Goal: Information Seeking & Learning: Learn about a topic

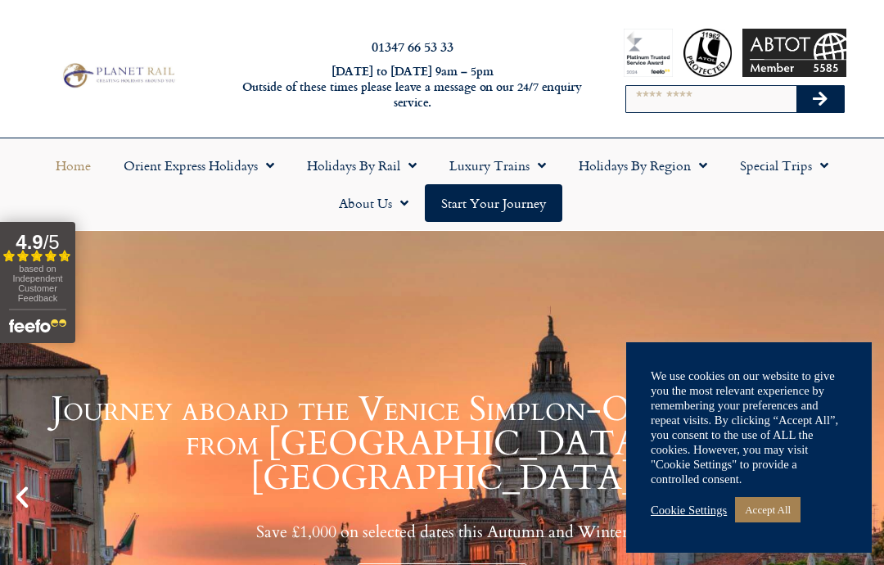
click at [772, 507] on link "Accept All" at bounding box center [767, 509] width 65 height 25
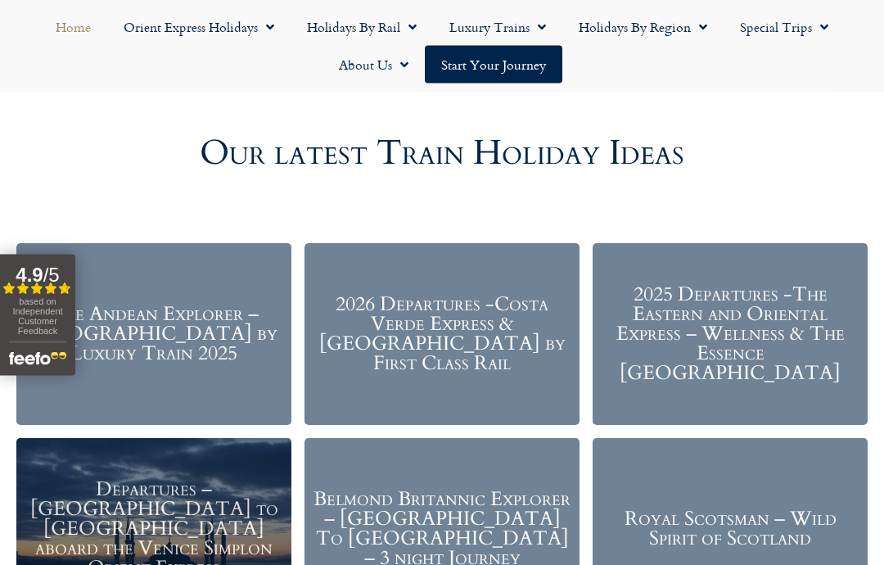
scroll to position [1769, 0]
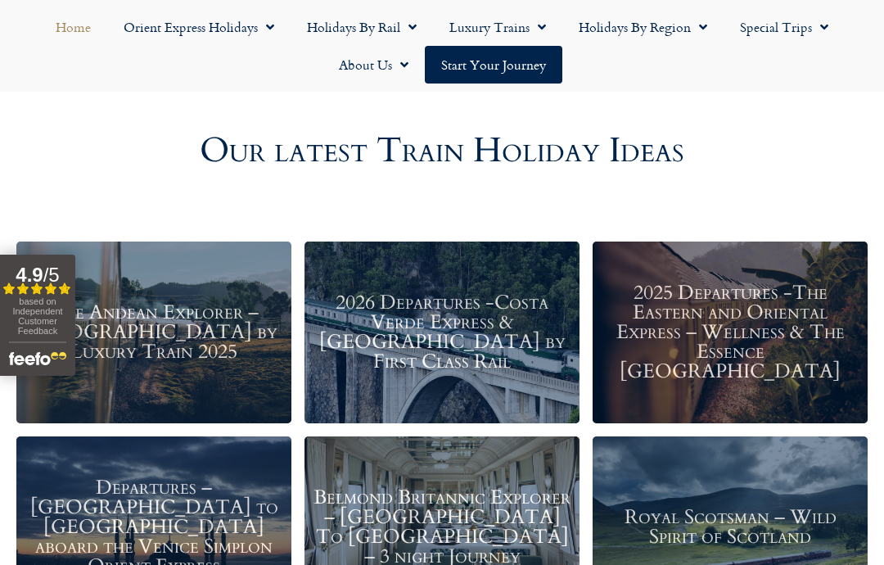
click at [718, 510] on h3 "Royal Scotsman – Wild Spirit of Scotland" at bounding box center [730, 526] width 259 height 39
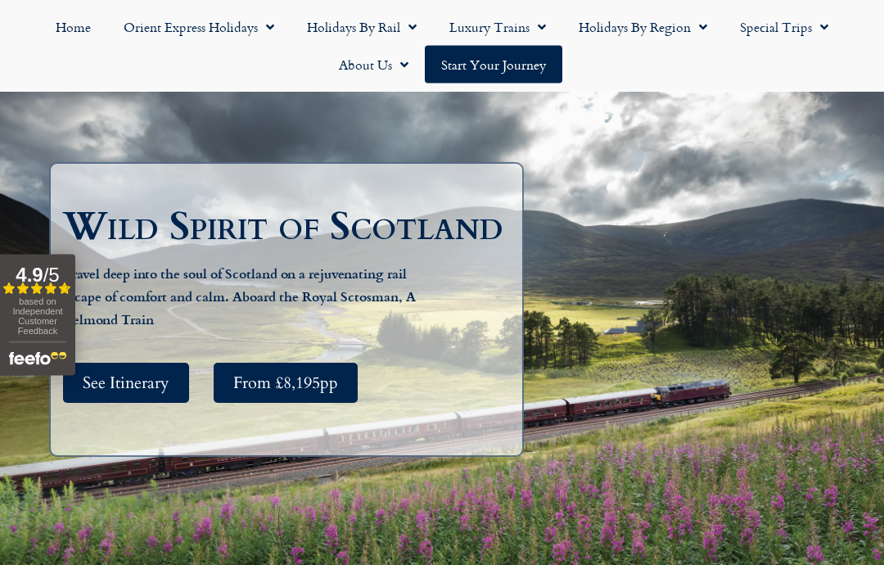
scroll to position [174, 0]
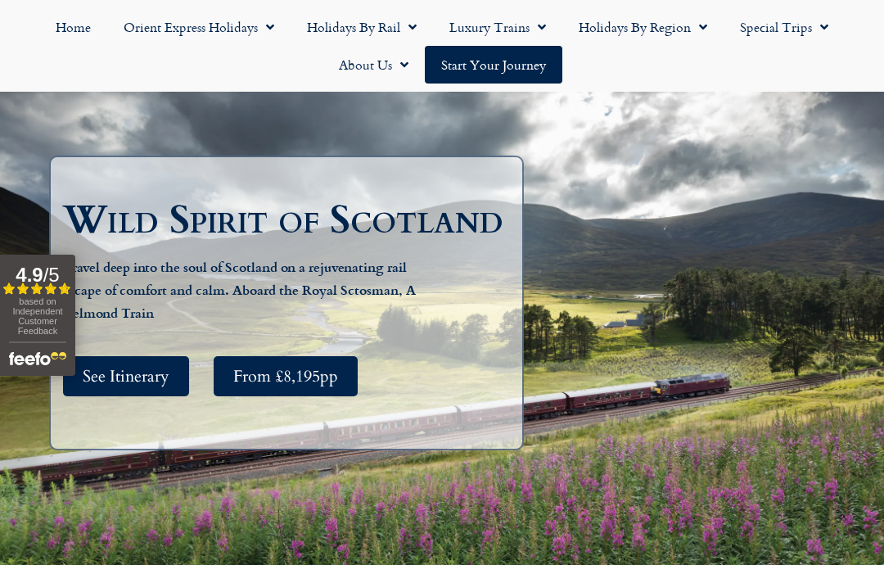
click at [138, 386] on span "See Itinerary" at bounding box center [126, 376] width 87 height 20
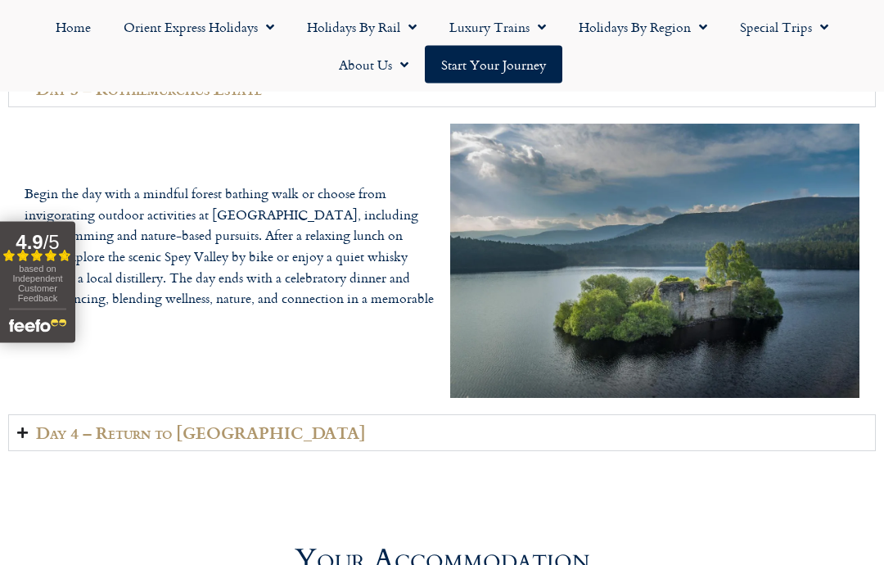
scroll to position [3713, 0]
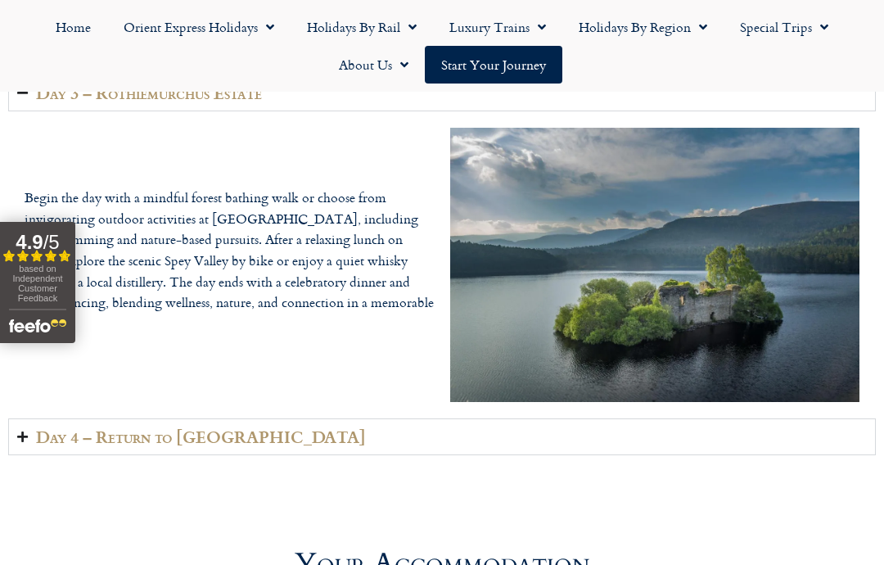
click at [262, 23] on span "Menu" at bounding box center [266, 26] width 16 height 29
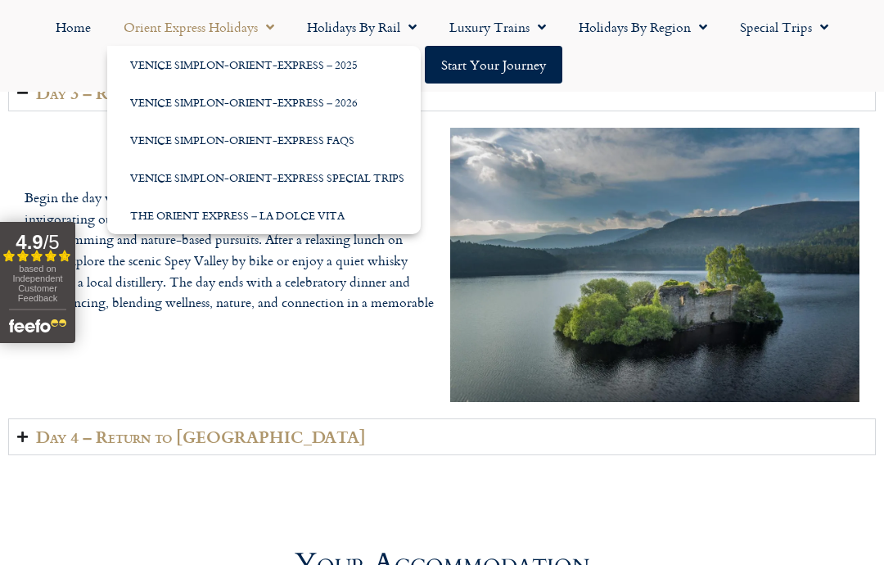
click at [227, 106] on link "Venice Simplon-Orient-Express – 2026" at bounding box center [263, 102] width 313 height 38
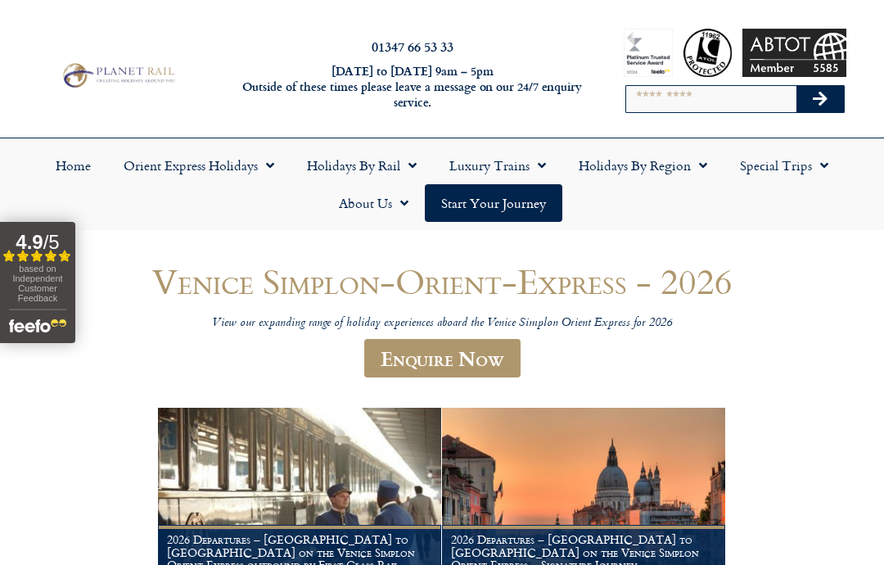
click at [71, 167] on link "Home" at bounding box center [73, 165] width 68 height 38
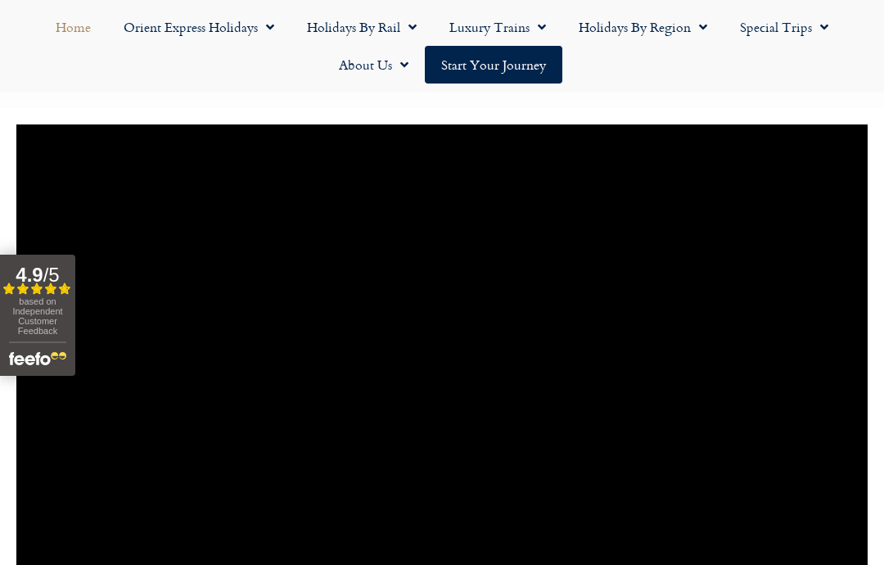
scroll to position [1262, 0]
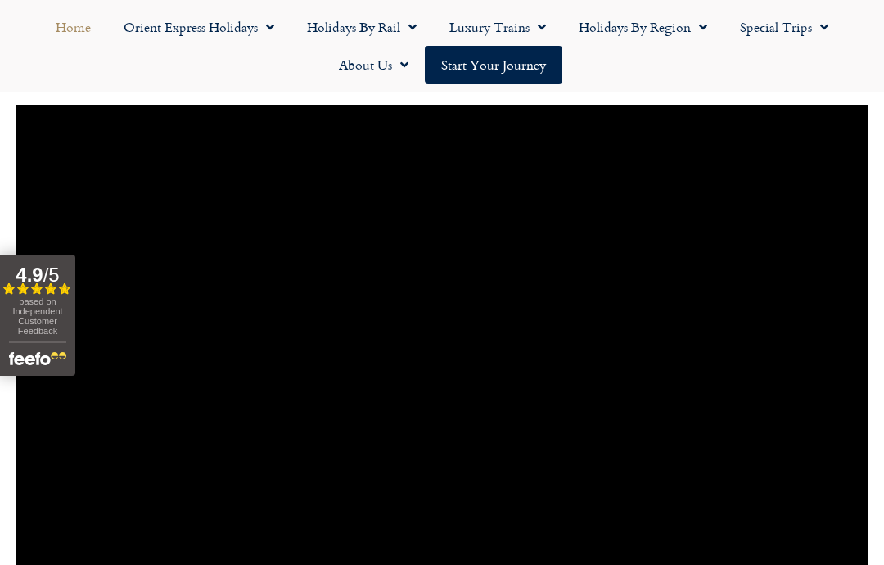
click at [354, 22] on link "Holidays by Rail" at bounding box center [362, 27] width 142 height 38
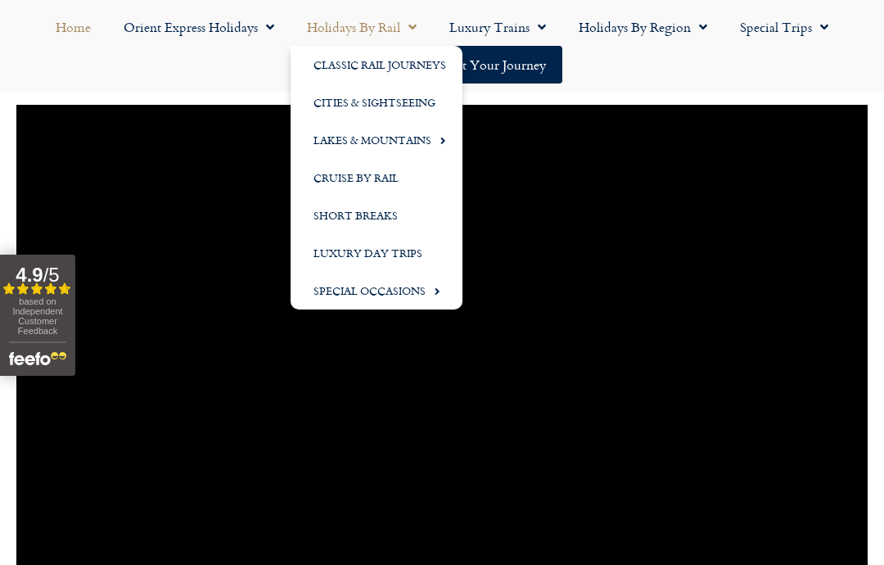
click at [344, 177] on link "Cruise by Rail" at bounding box center [377, 178] width 172 height 38
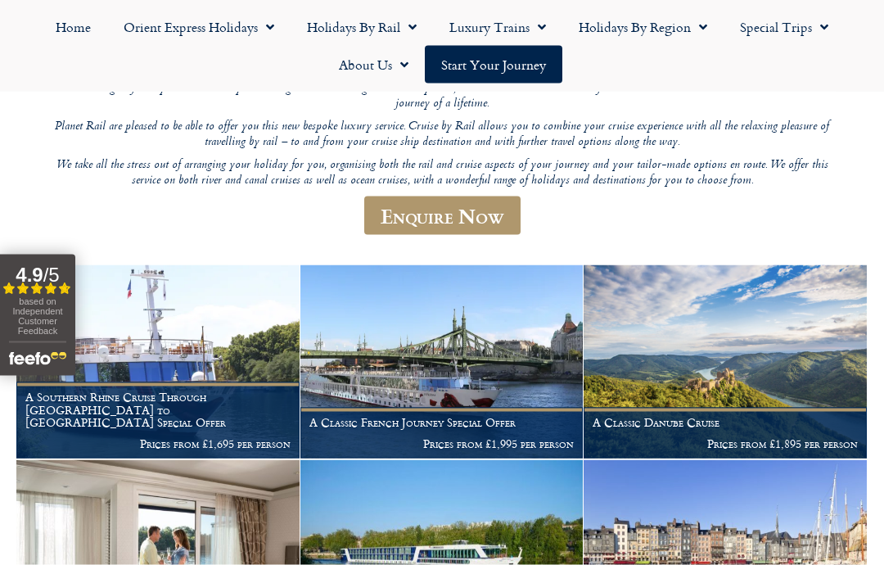
scroll to position [261, 0]
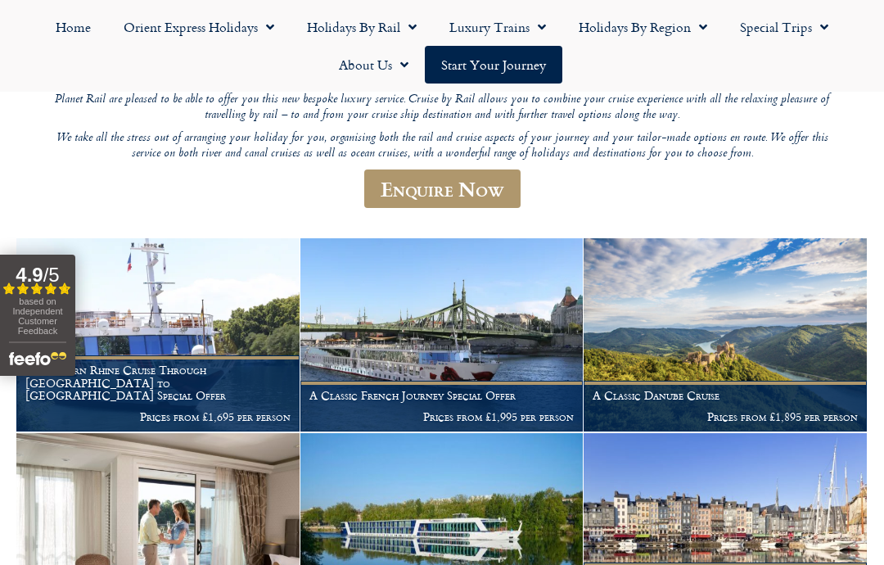
click at [169, 356] on img at bounding box center [157, 334] width 283 height 193
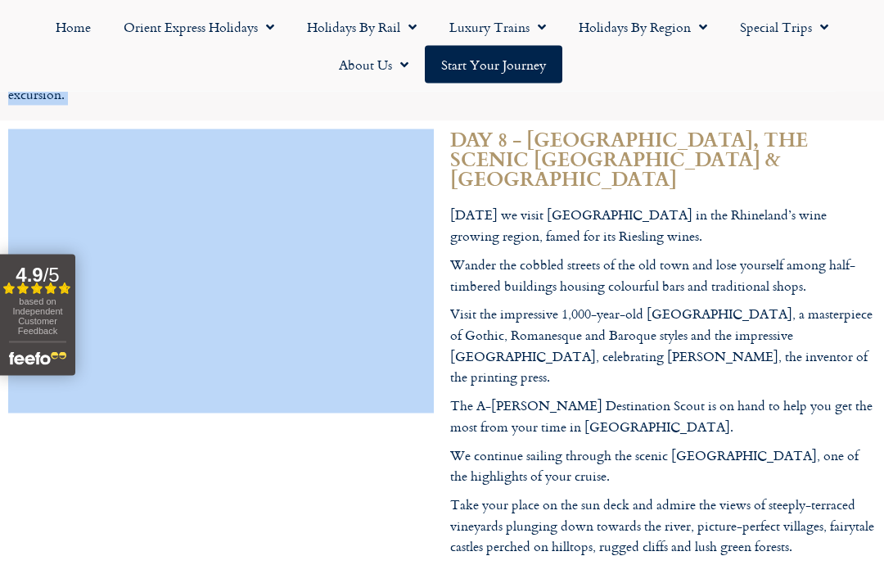
scroll to position [4777, 0]
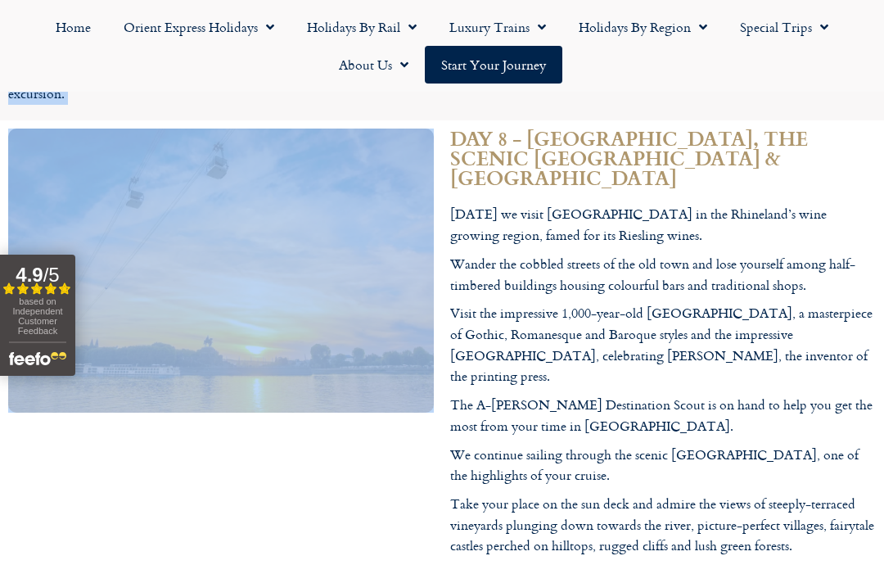
click at [222, 417] on div at bounding box center [221, 480] width 442 height 720
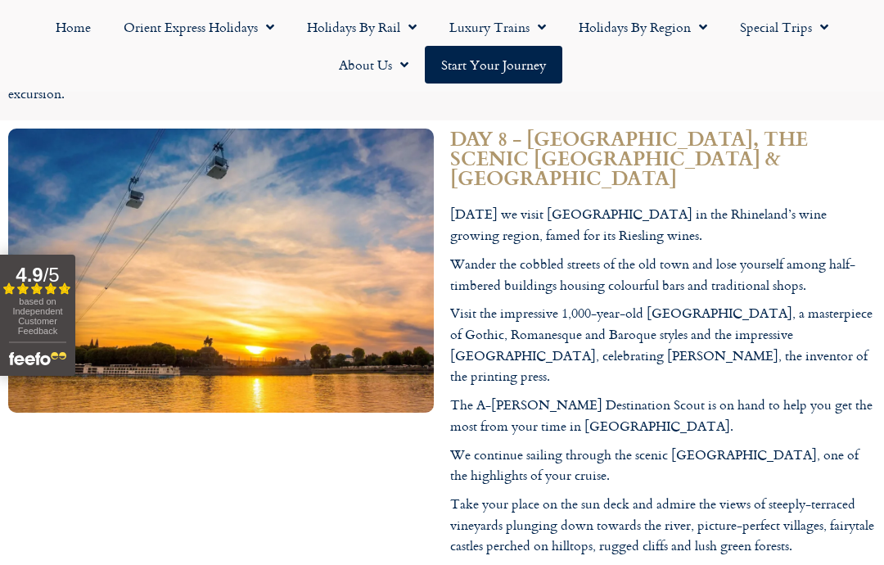
click at [227, 435] on div at bounding box center [221, 480] width 442 height 720
click at [230, 429] on div at bounding box center [221, 480] width 442 height 720
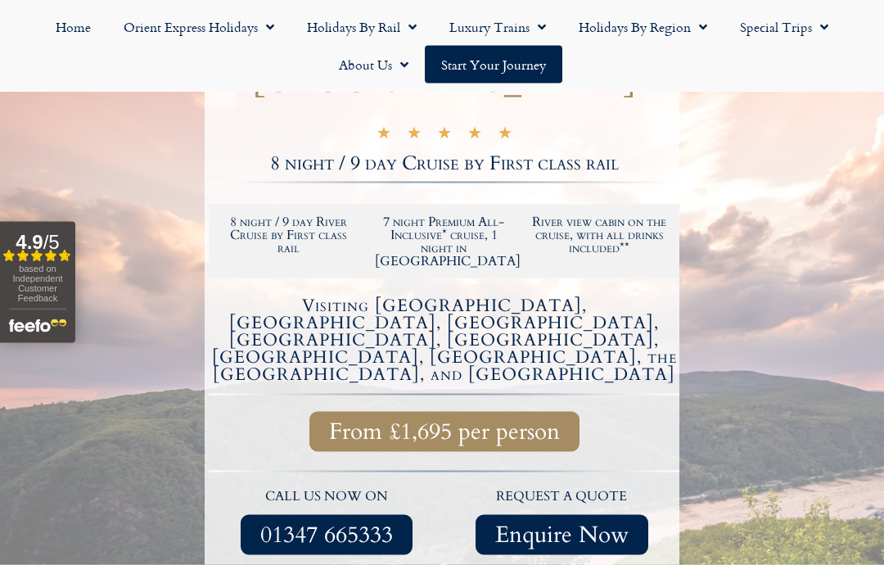
scroll to position [382, 0]
